Goal: Navigation & Orientation: Find specific page/section

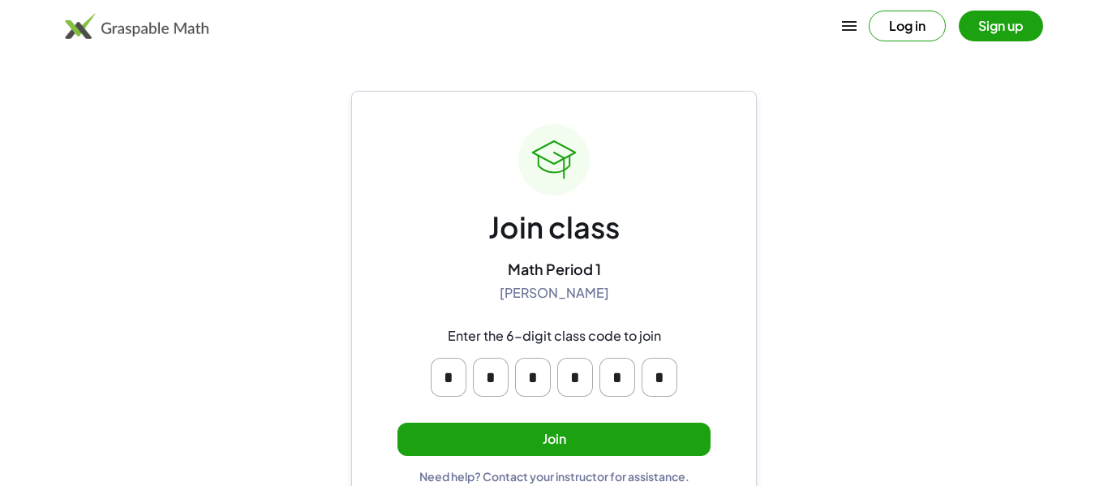
click at [613, 426] on button "Join" at bounding box center [553, 439] width 313 height 33
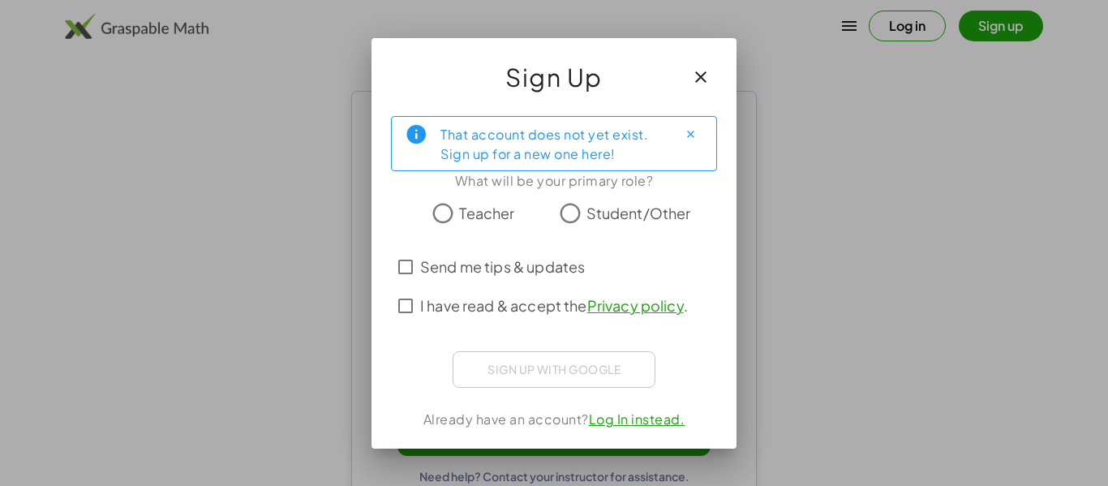
click at [604, 208] on span "Student/Other" at bounding box center [638, 213] width 105 height 22
click at [543, 307] on span "I have read & accept the Privacy policy ." at bounding box center [554, 305] width 268 height 22
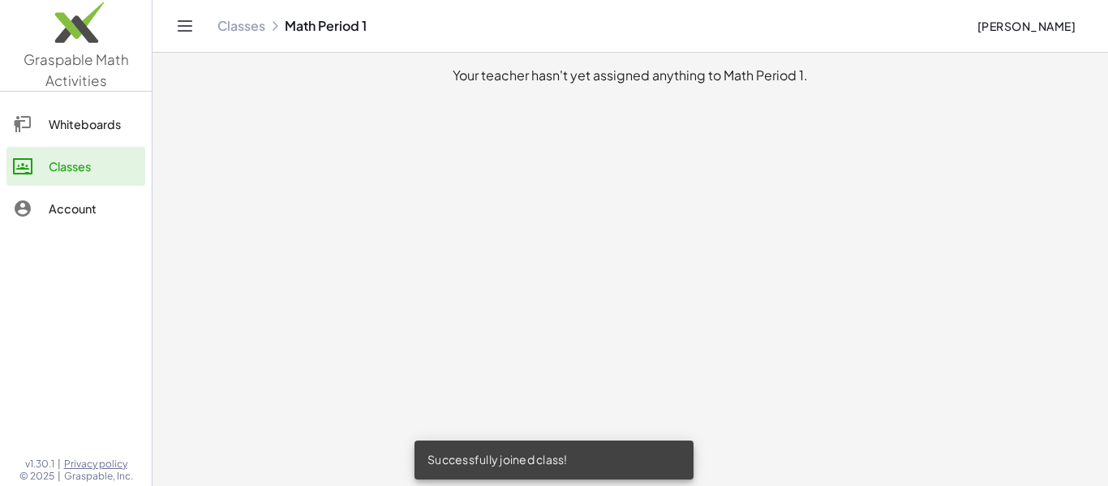
click at [102, 127] on div "Whiteboards" at bounding box center [94, 123] width 90 height 19
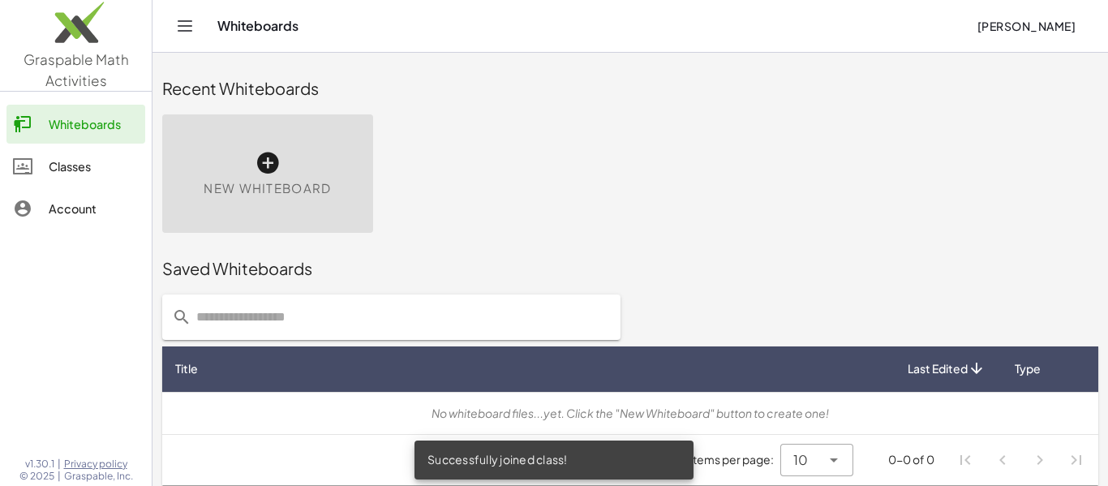
click at [105, 160] on div "Classes" at bounding box center [94, 166] width 90 height 19
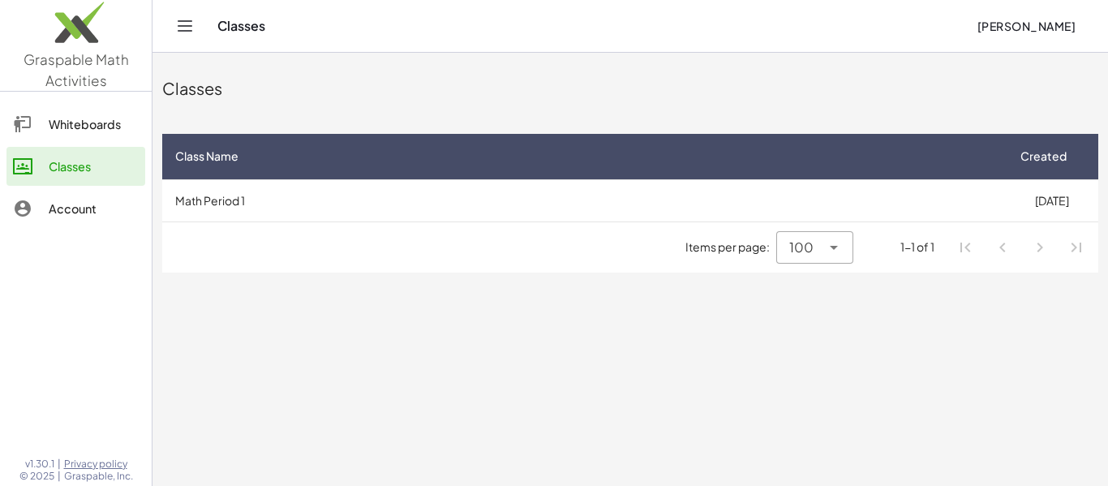
click at [801, 243] on span "100" at bounding box center [801, 247] width 24 height 19
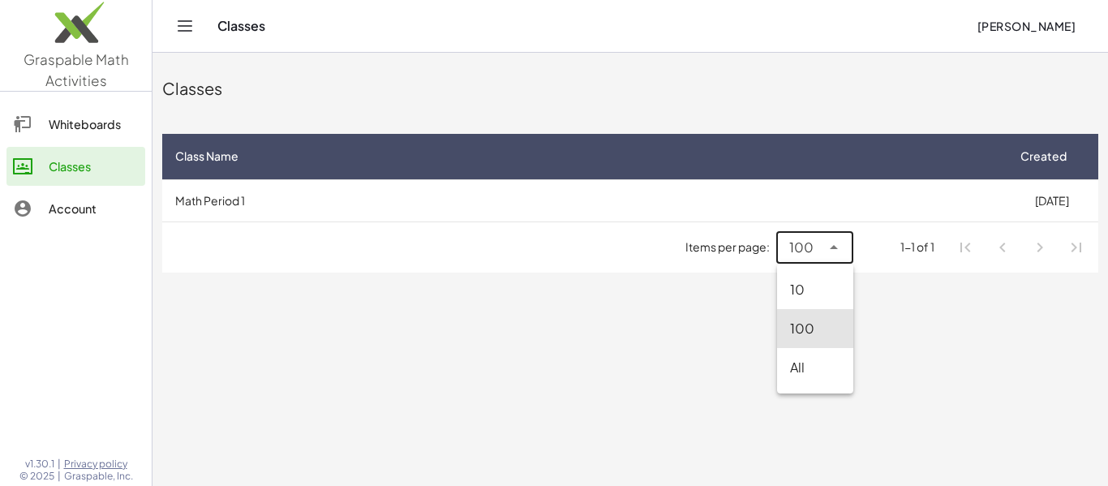
click at [823, 385] on div "All" at bounding box center [815, 367] width 76 height 39
type input "**"
click at [90, 124] on div "Whiteboards" at bounding box center [94, 123] width 90 height 19
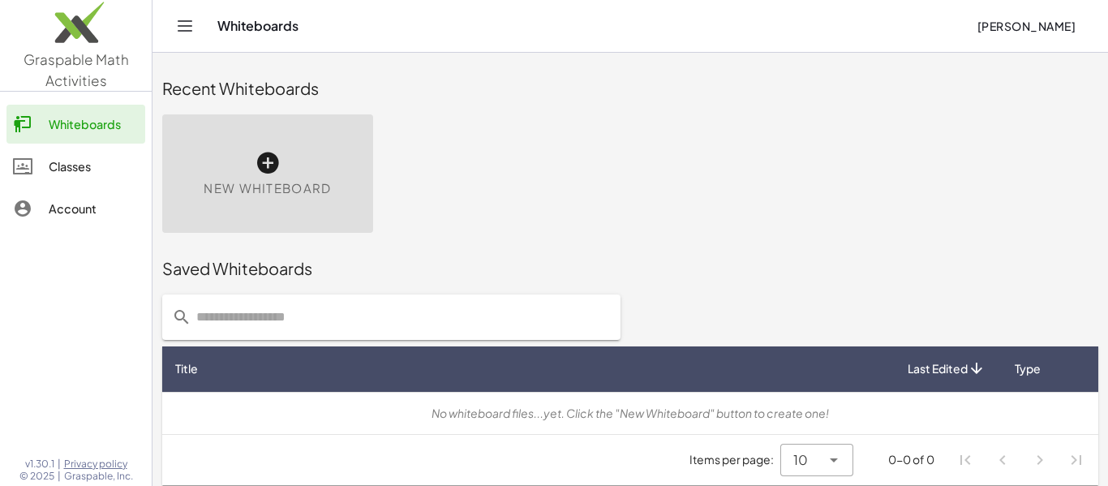
click at [74, 54] on img at bounding box center [76, 26] width 152 height 69
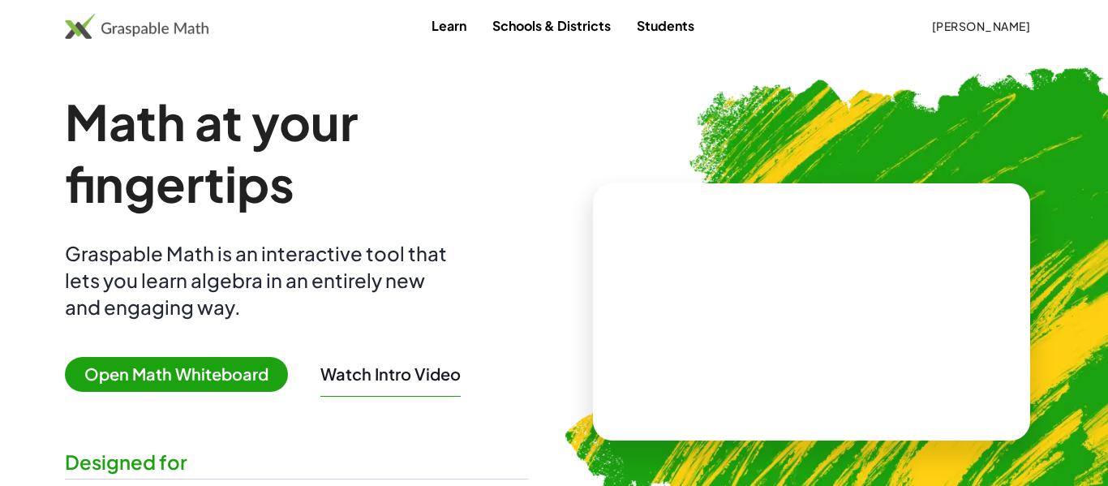
click at [810, 316] on video at bounding box center [811, 312] width 243 height 122
